Goal: Use online tool/utility: Utilize a website feature to perform a specific function

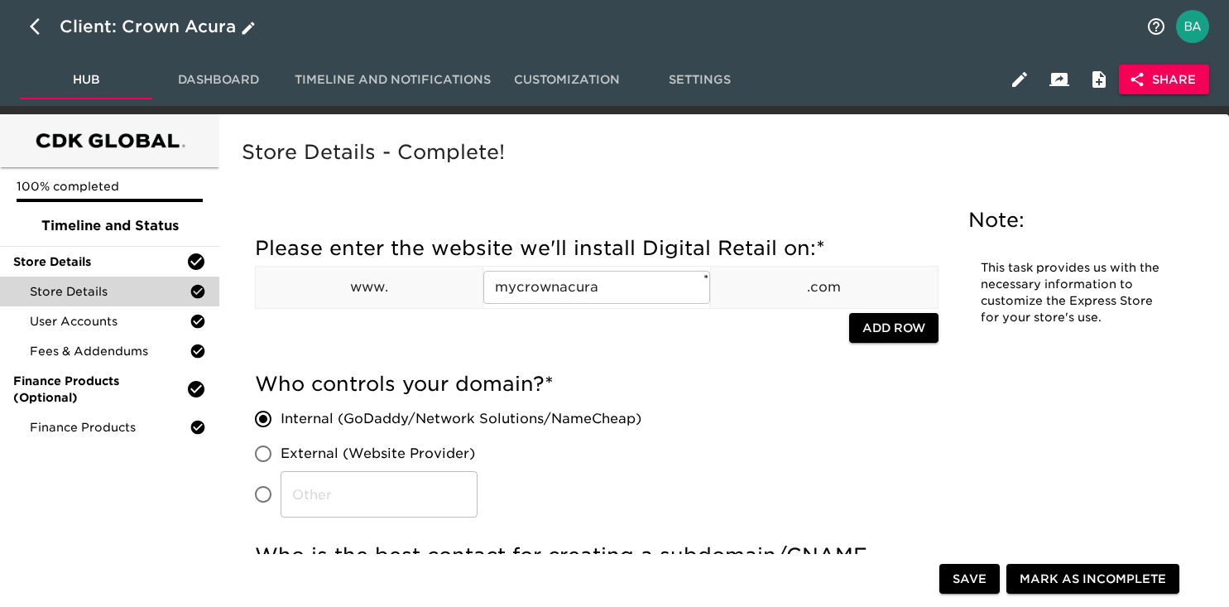
click at [30, 29] on icon "button" at bounding box center [40, 27] width 20 height 20
select select "10"
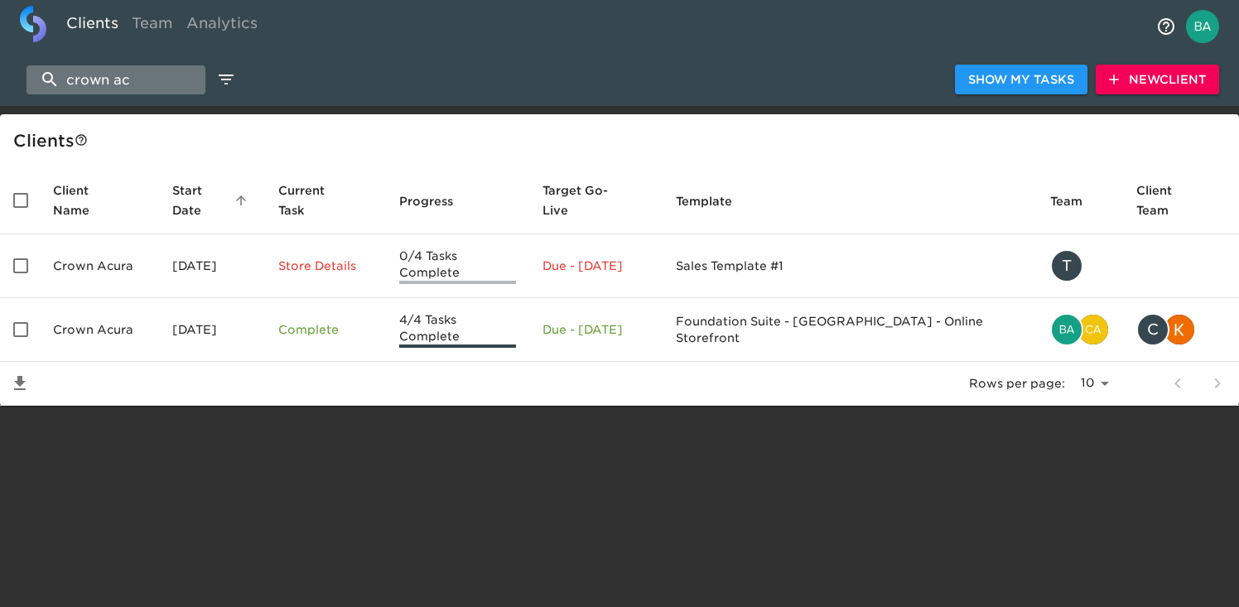
click at [120, 87] on input "crown ac" at bounding box center [115, 79] width 179 height 29
type input "b"
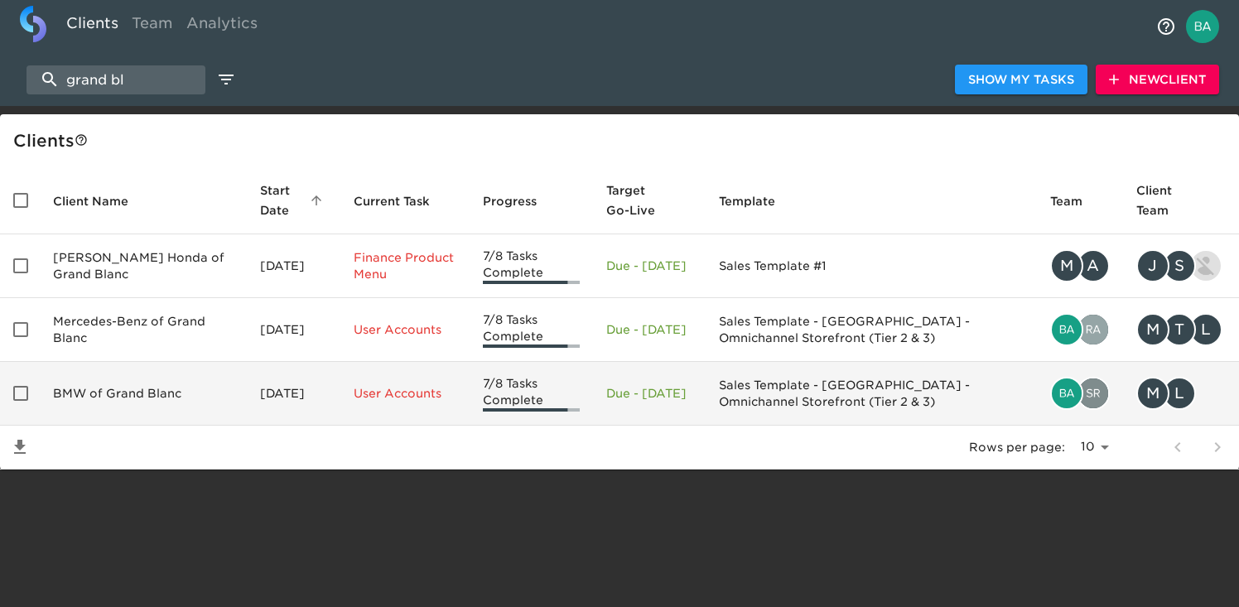
type input "grand bl"
click at [112, 378] on td "BMW of Grand Blanc" at bounding box center [143, 394] width 207 height 64
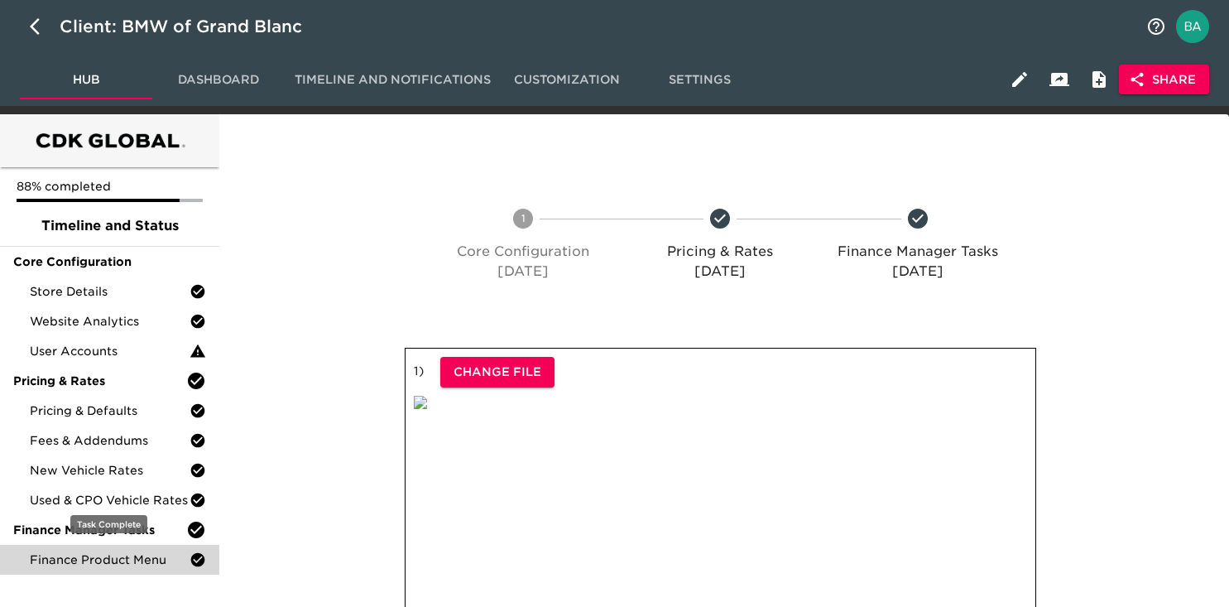
click at [116, 565] on span "Finance Product Menu" at bounding box center [110, 559] width 160 height 17
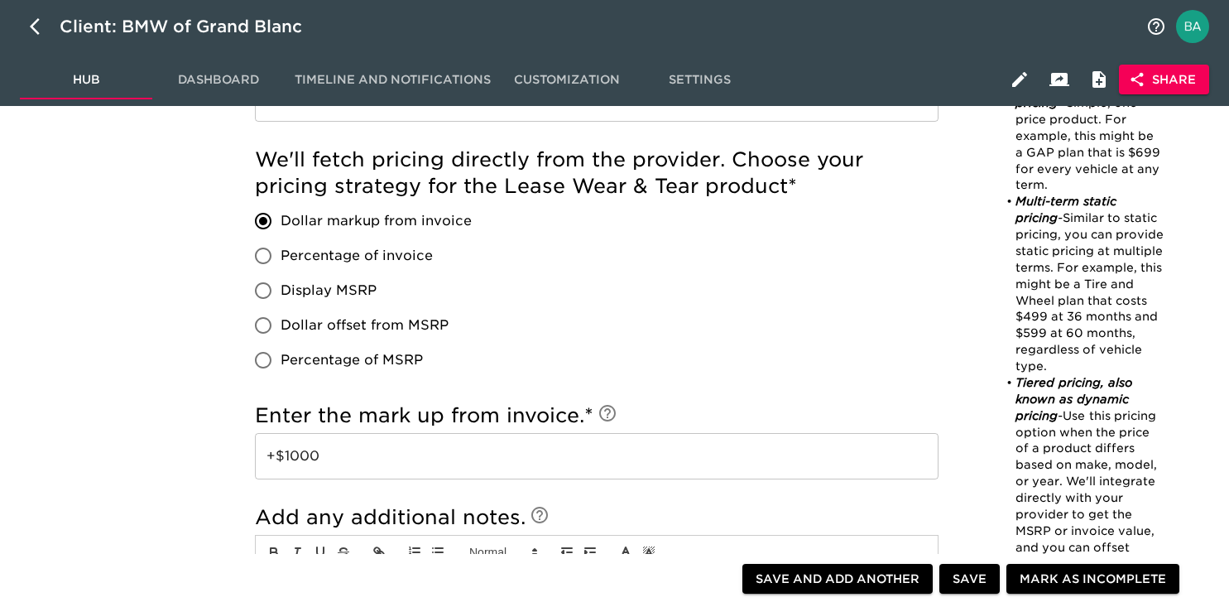
scroll to position [1466, 0]
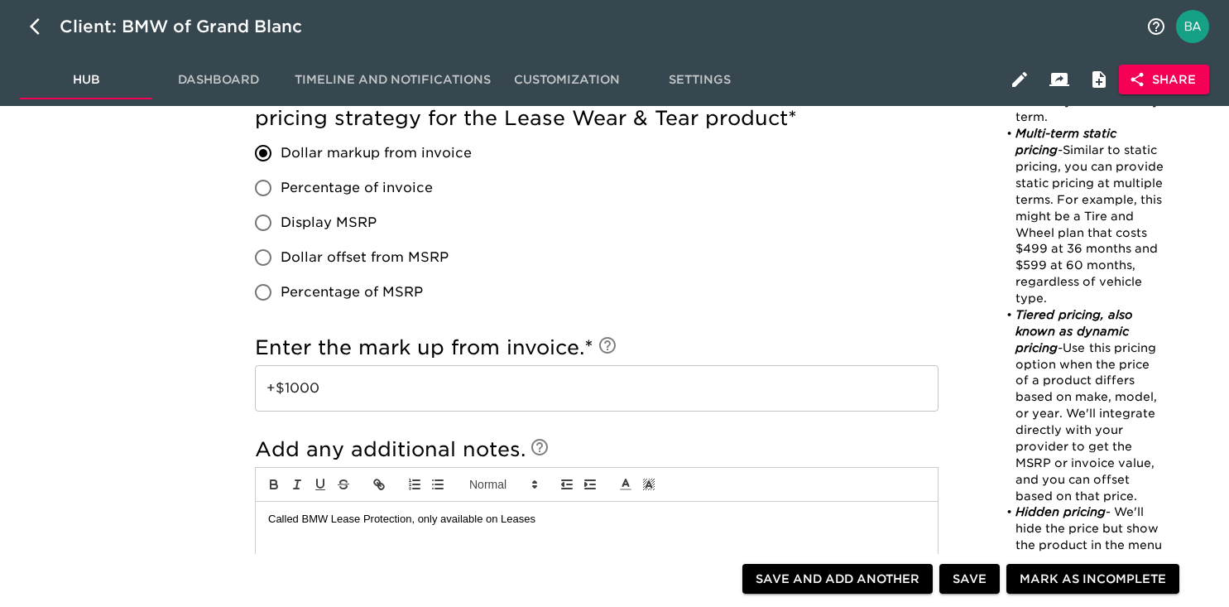
click at [303, 390] on input "+$1000" at bounding box center [597, 388] width 684 height 46
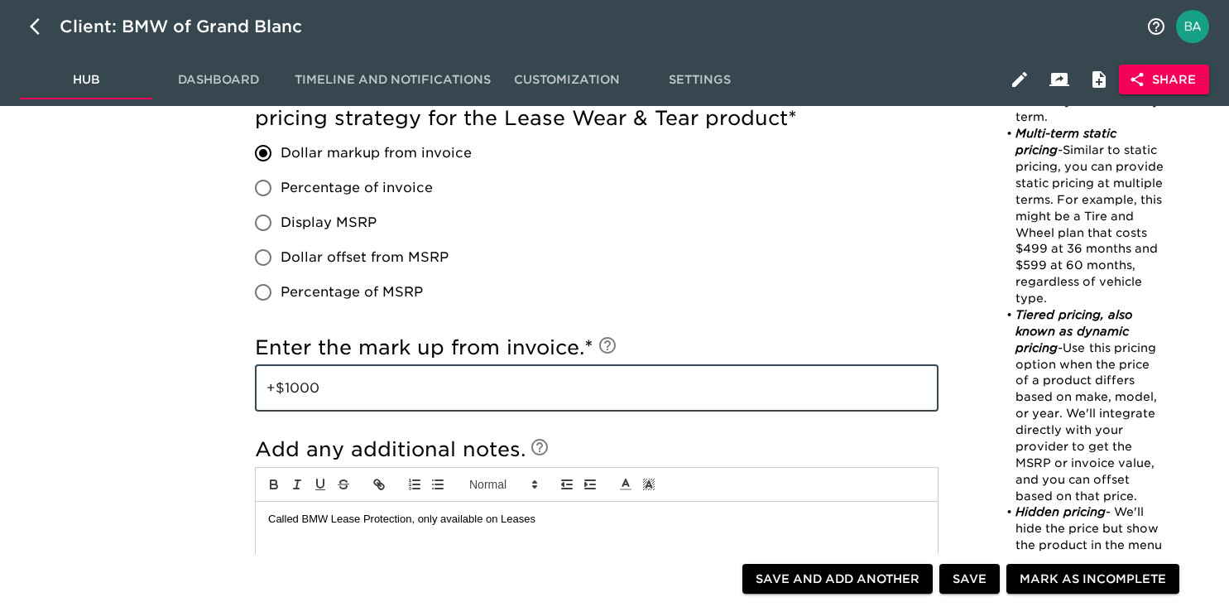
click at [303, 390] on input "+$1000" at bounding box center [597, 388] width 684 height 46
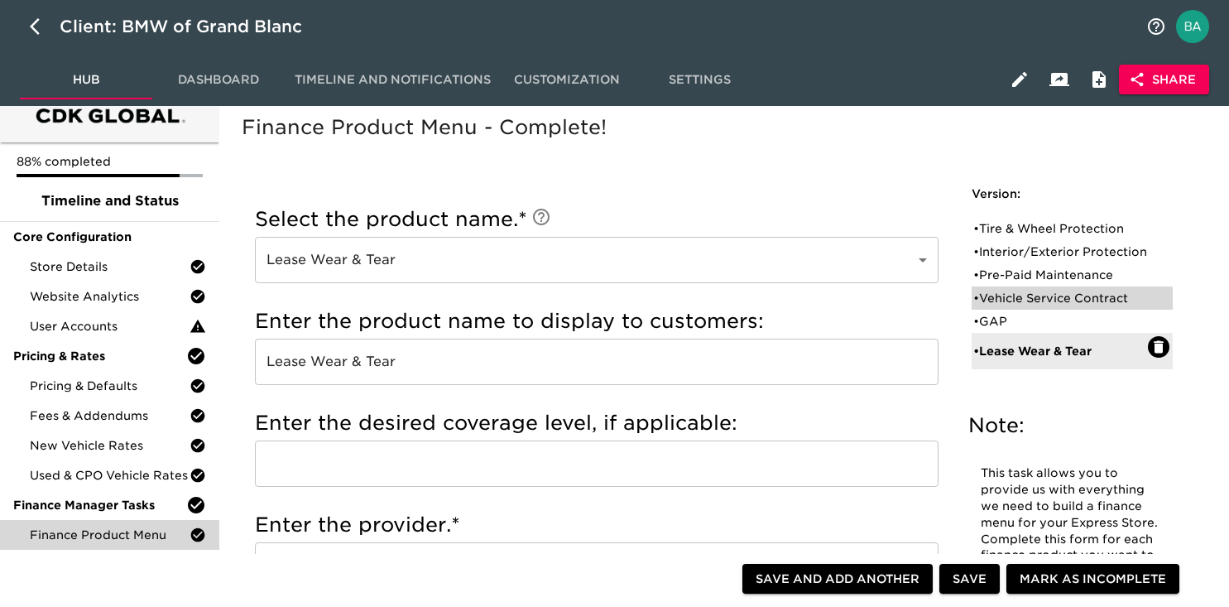
scroll to position [0, 0]
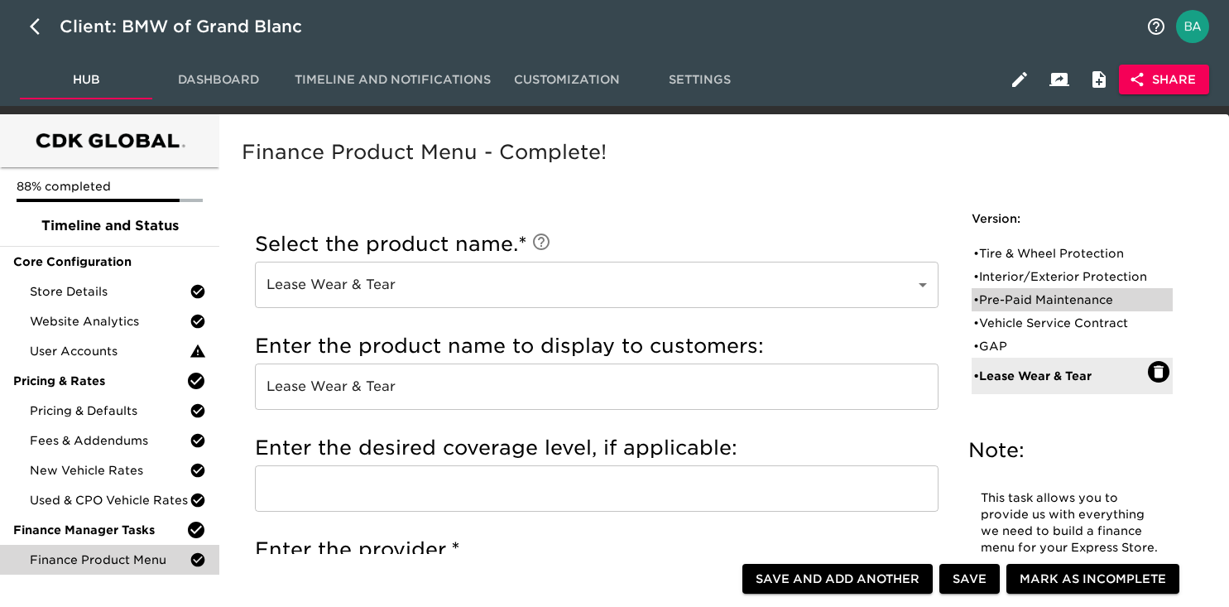
click at [1011, 308] on div "• Pre-Paid Maintenance" at bounding box center [1061, 299] width 175 height 17
type input "Pre-Paid Maintenance"
radio input "true"
radio input "false"
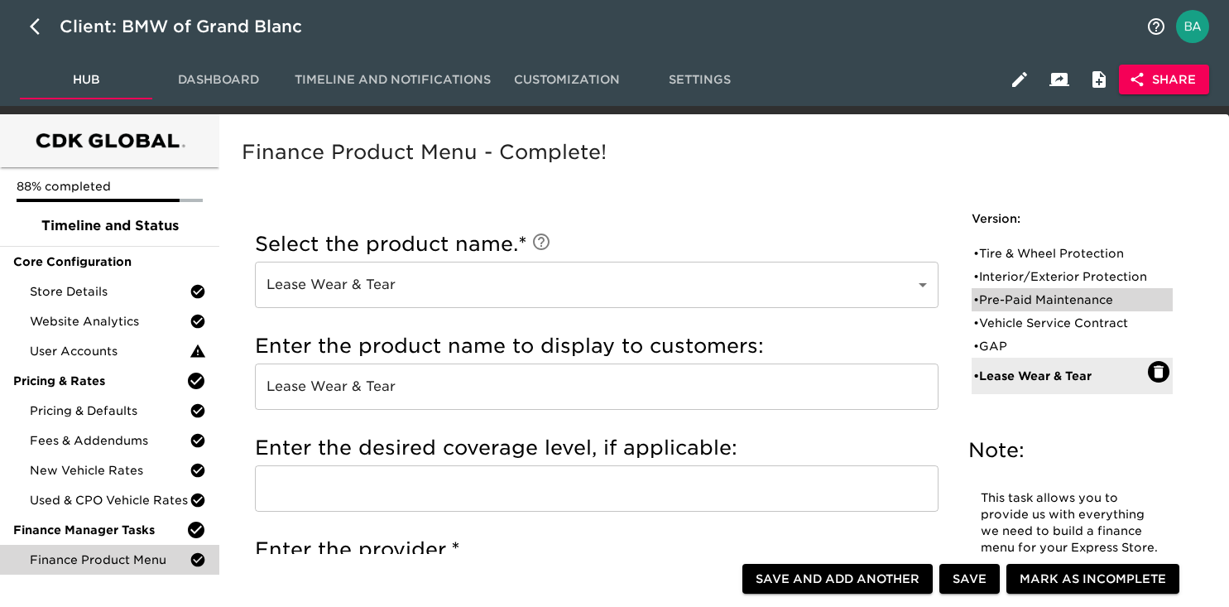
checkbox input "false"
radio input "true"
radio input "false"
radio input "true"
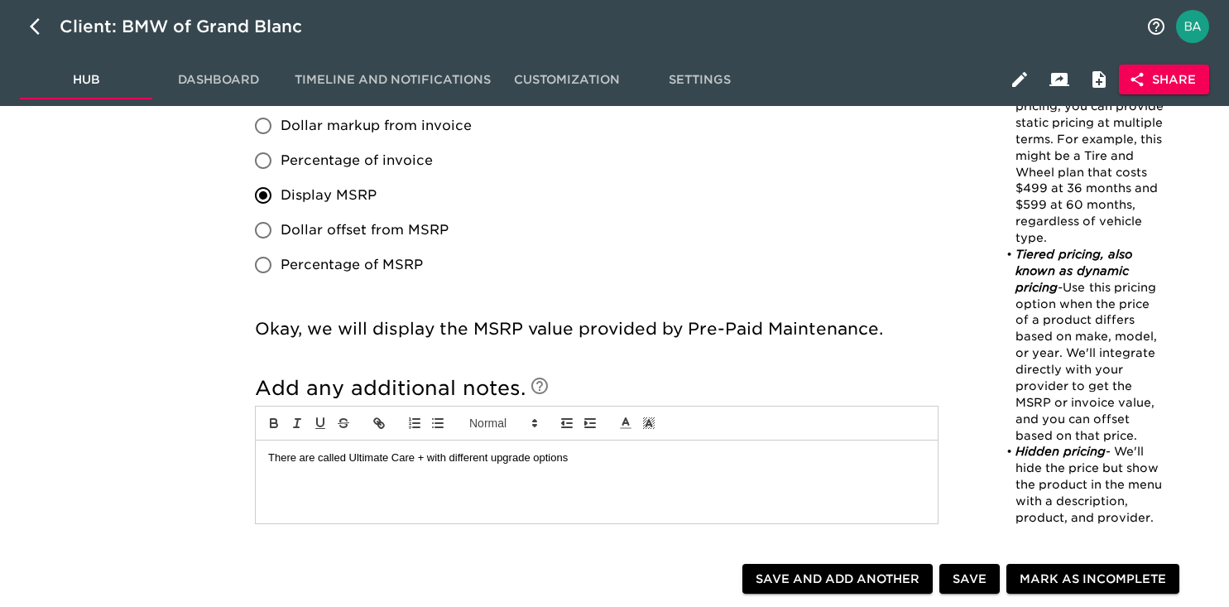
scroll to position [1259, 0]
